Goal: Navigation & Orientation: Find specific page/section

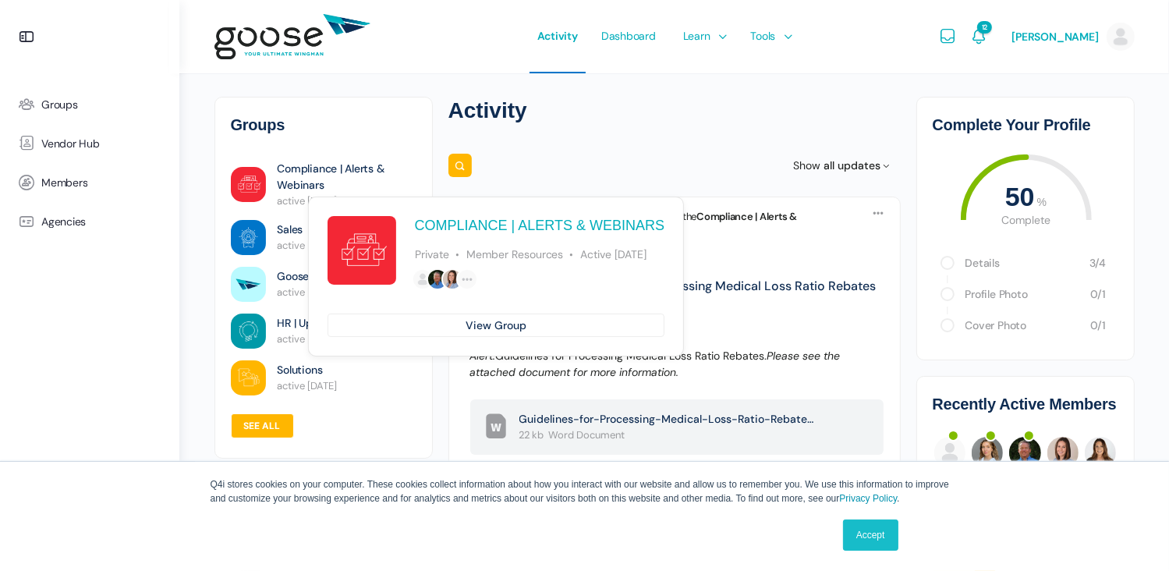
click at [338, 166] on link "Compliance | Alerts & Webinars" at bounding box center [347, 177] width 139 height 33
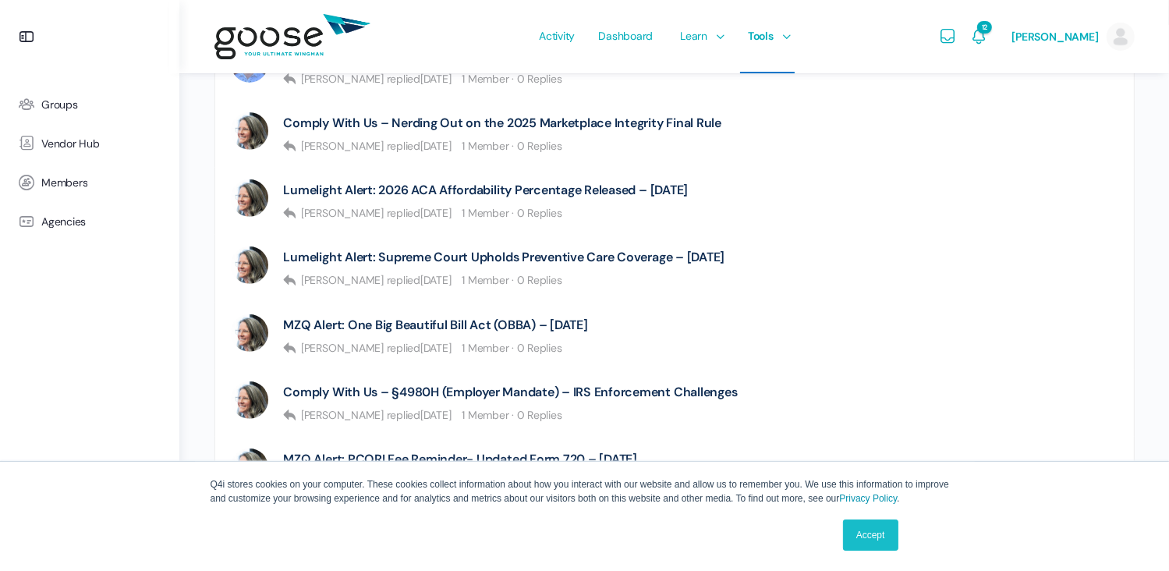
scroll to position [546, 0]
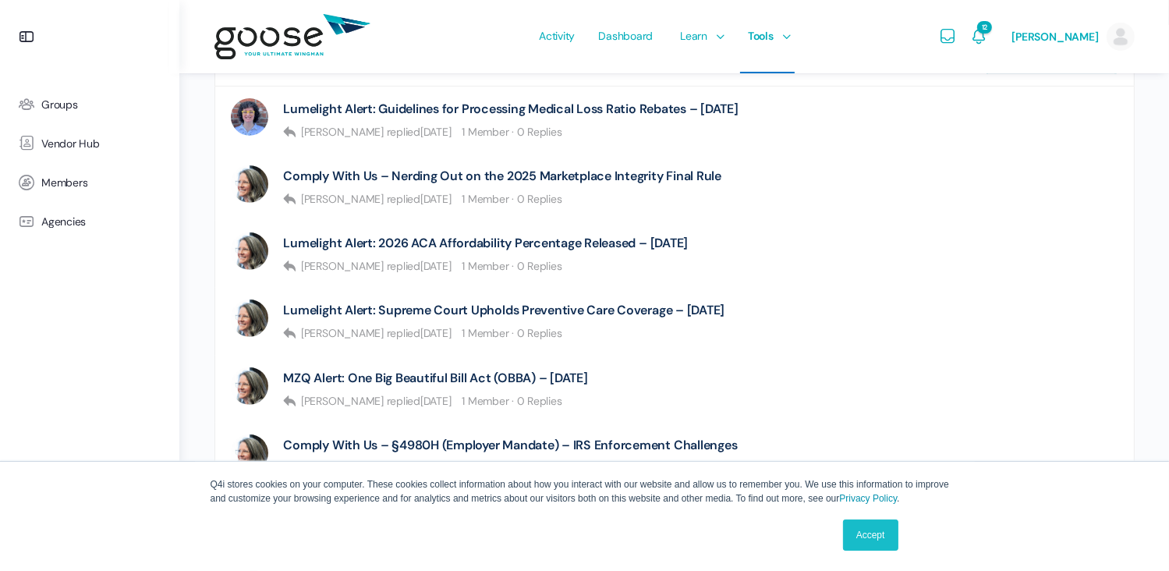
click at [866, 534] on link "Accept" at bounding box center [870, 534] width 55 height 31
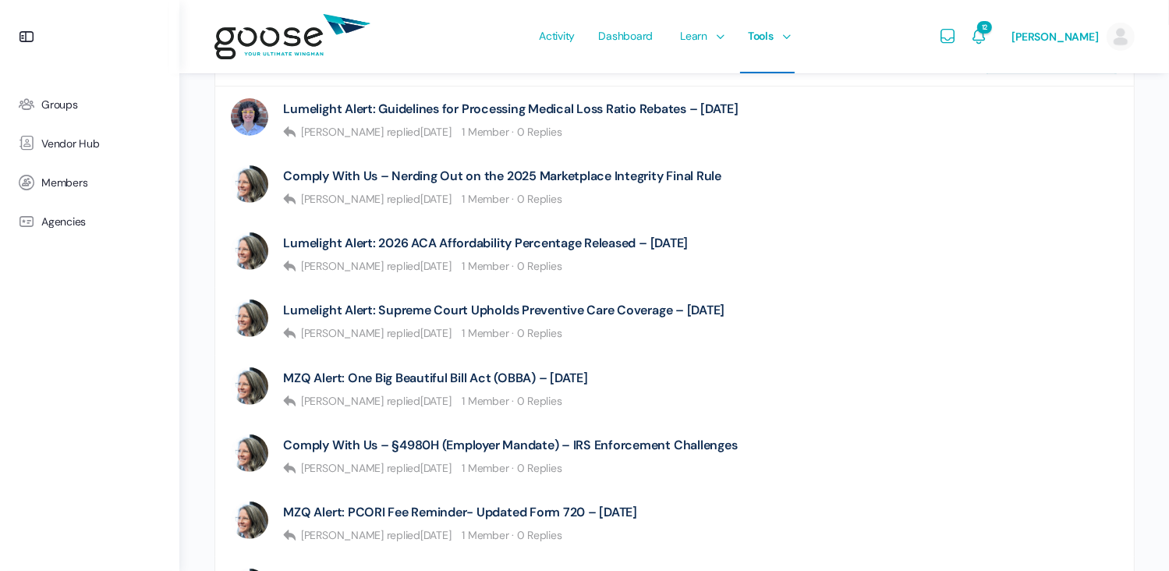
click at [653, 37] on span "Dashboard" at bounding box center [625, 35] width 55 height 73
